Goal: Task Accomplishment & Management: Manage account settings

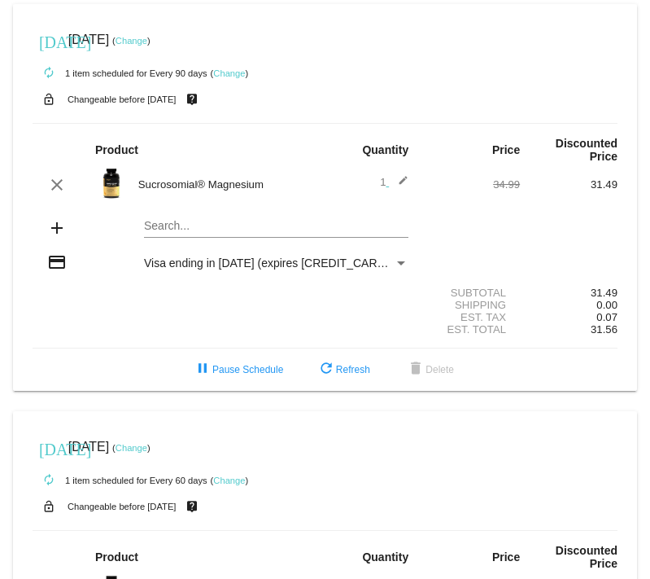
click at [406, 179] on mat-icon "edit" at bounding box center [399, 185] width 20 height 20
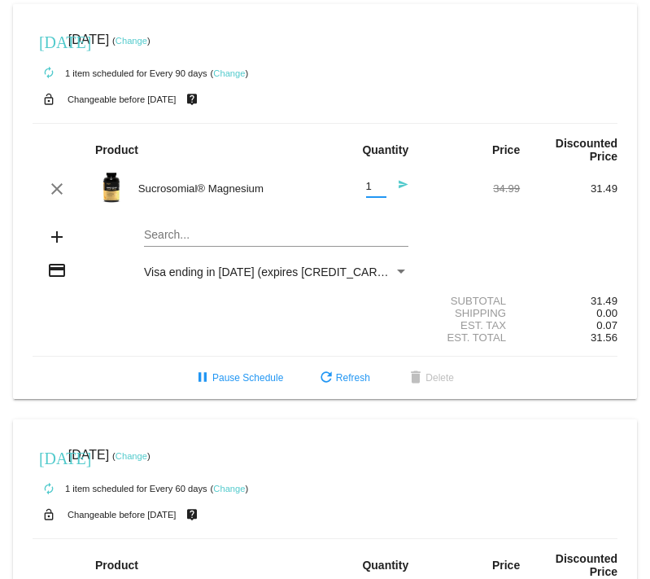
click at [379, 192] on input "1" at bounding box center [376, 187] width 20 height 12
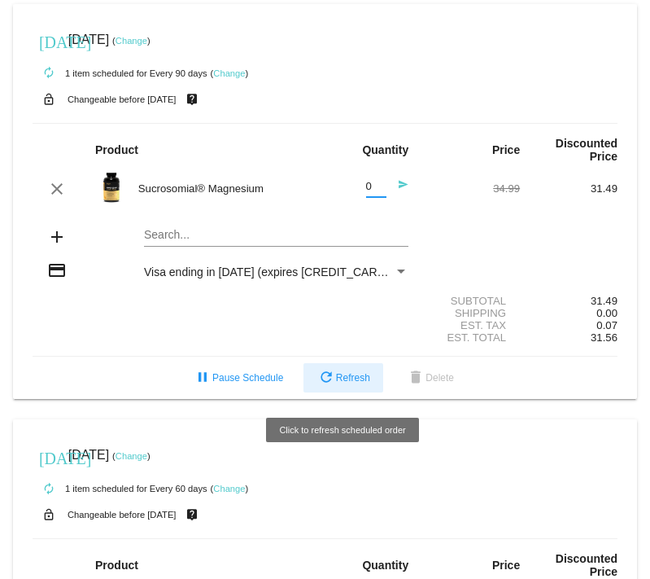
type input "0"
click at [348, 383] on span "refresh Refresh" at bounding box center [344, 377] width 54 height 11
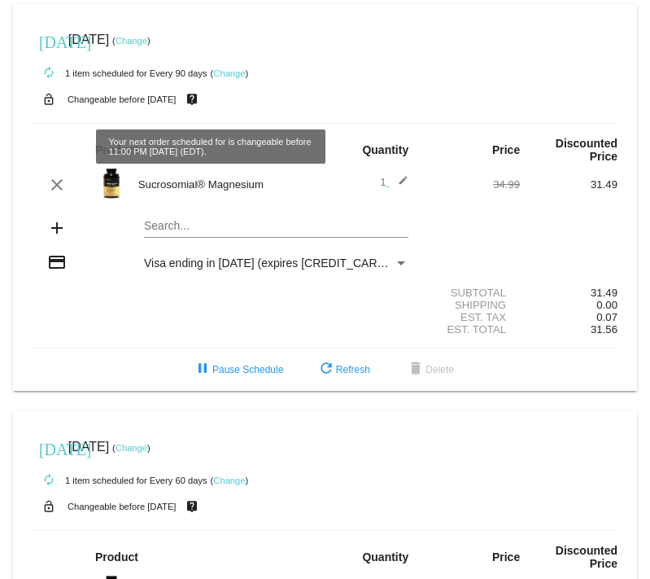
click at [235, 70] on link "Change" at bounding box center [229, 73] width 32 height 10
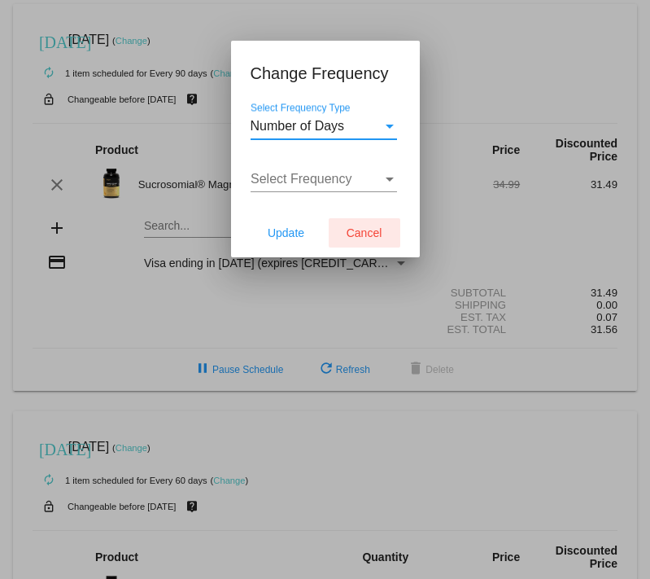
click at [354, 236] on span "Cancel" at bounding box center [365, 232] width 36 height 13
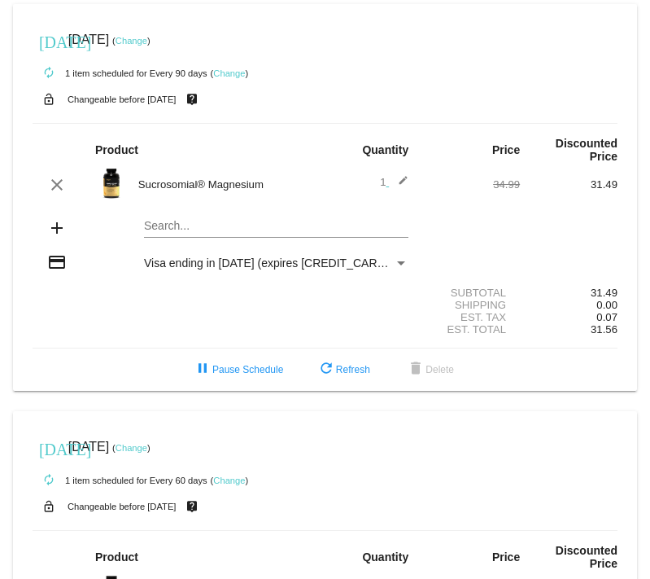
click at [147, 42] on link "Change" at bounding box center [132, 41] width 32 height 10
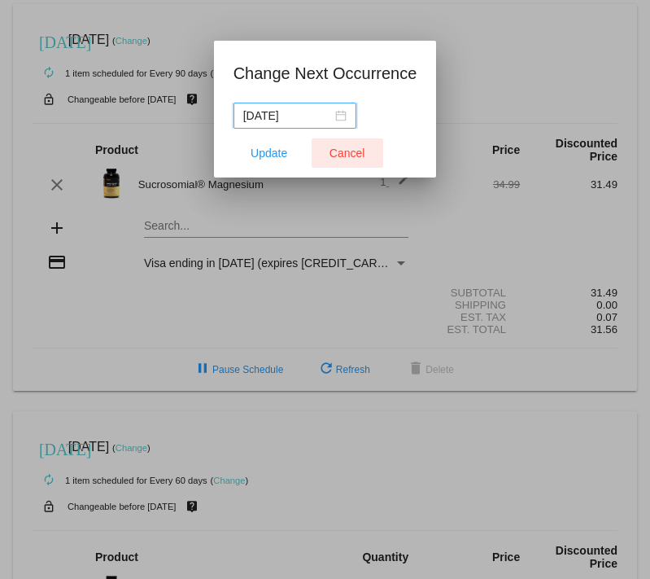
click at [356, 159] on span "Cancel" at bounding box center [348, 152] width 36 height 13
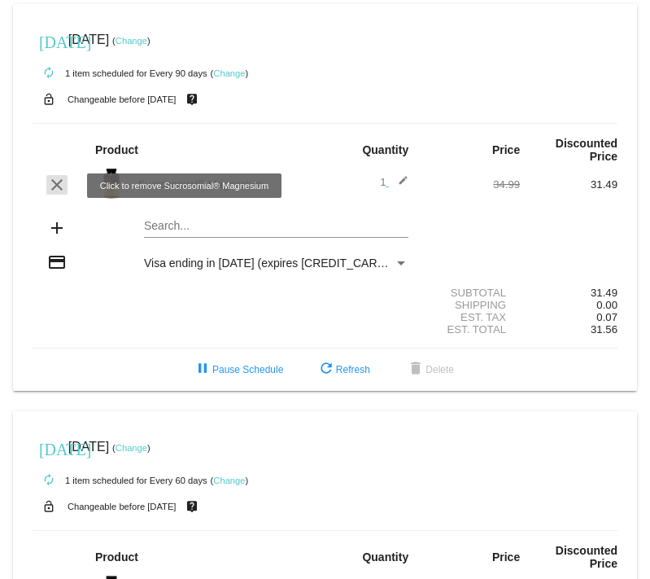
click at [59, 186] on mat-icon "clear" at bounding box center [57, 185] width 20 height 20
